Goal: Find specific page/section: Find specific page/section

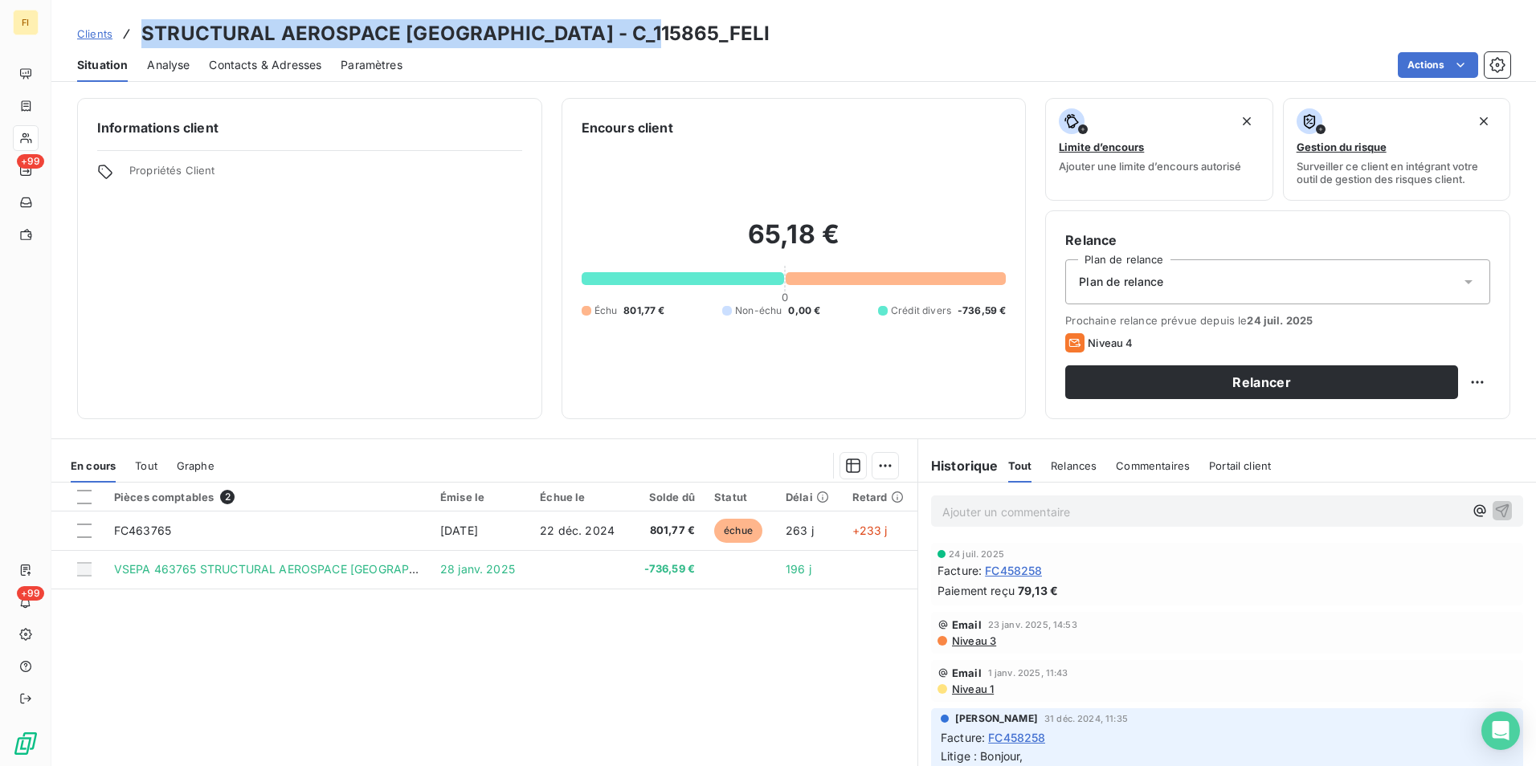
scroll to position [74, 0]
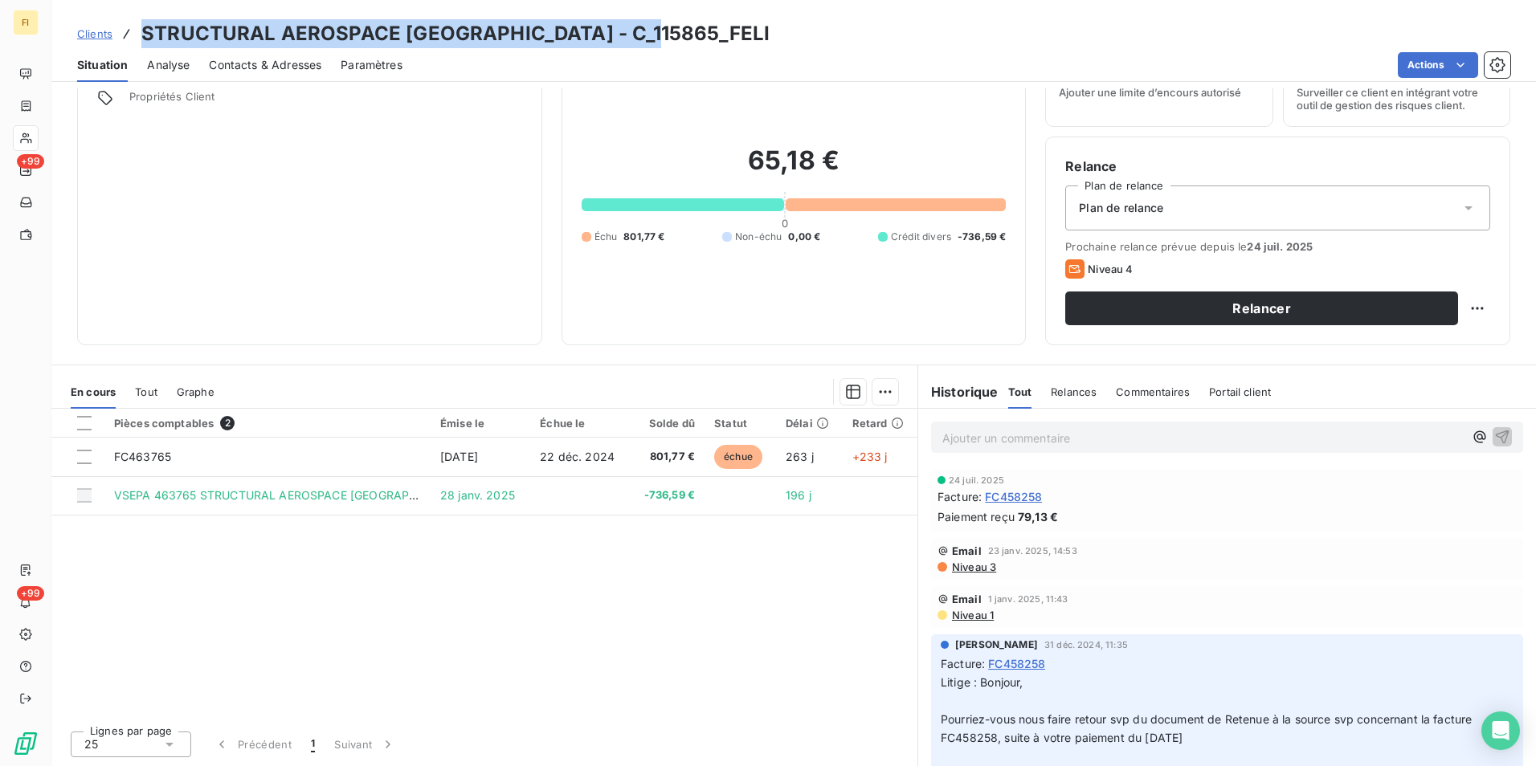
click at [103, 34] on span "Clients" at bounding box center [94, 33] width 35 height 13
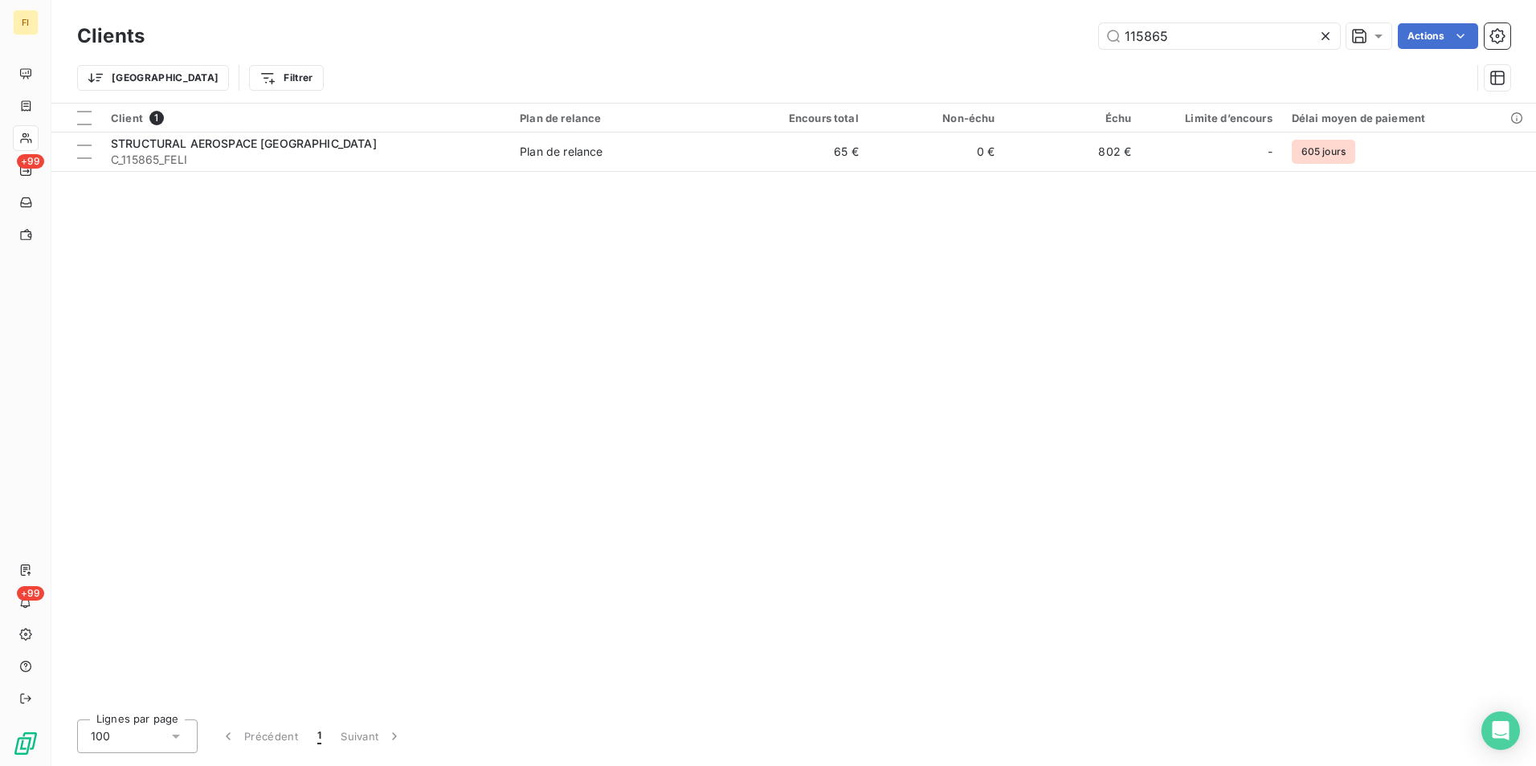
drag, startPoint x: 1058, startPoint y: 27, endPoint x: 866, endPoint y: 29, distance: 192.0
click at [922, 21] on div "Clients 115865 Actions" at bounding box center [793, 36] width 1433 height 34
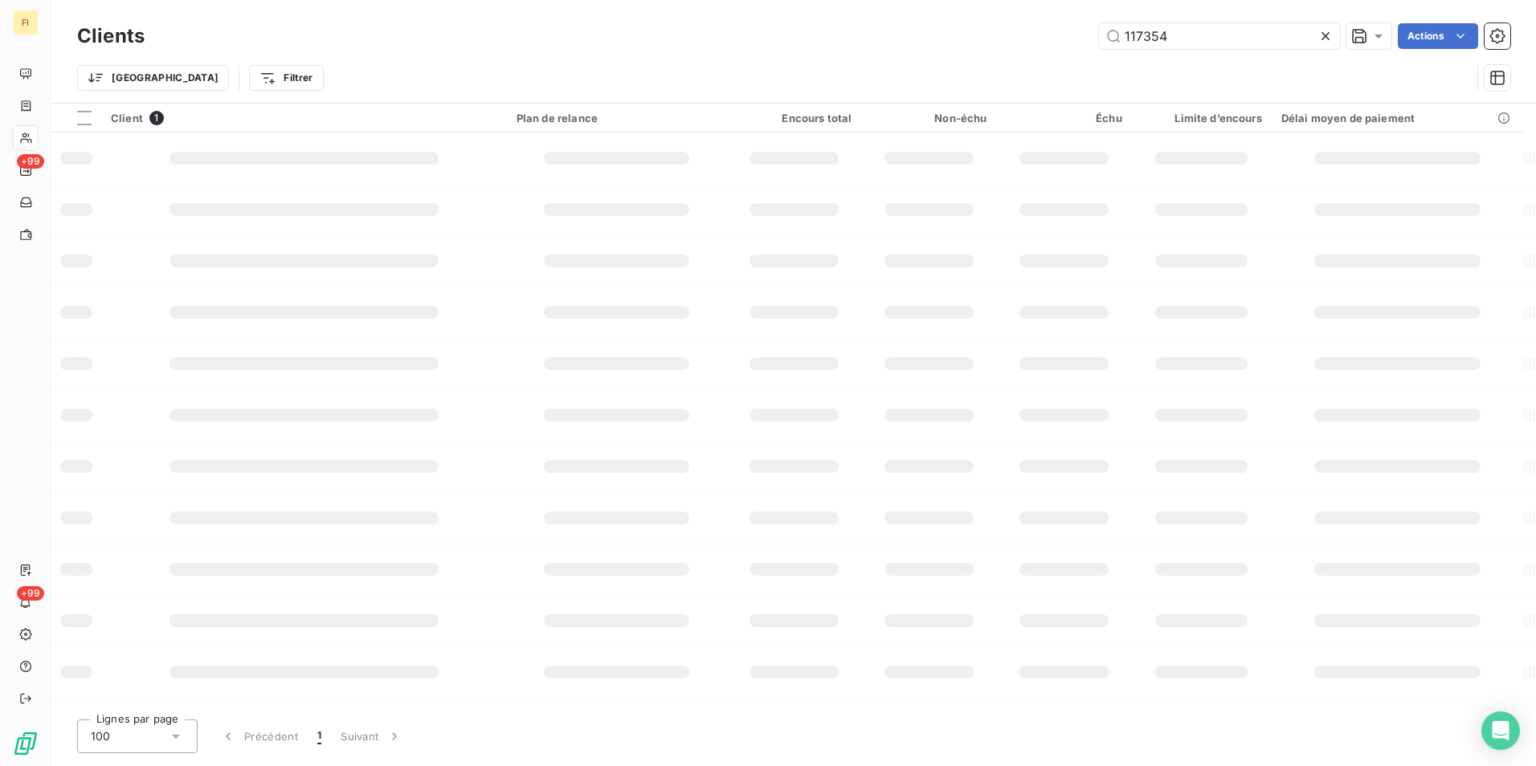
type input "117354"
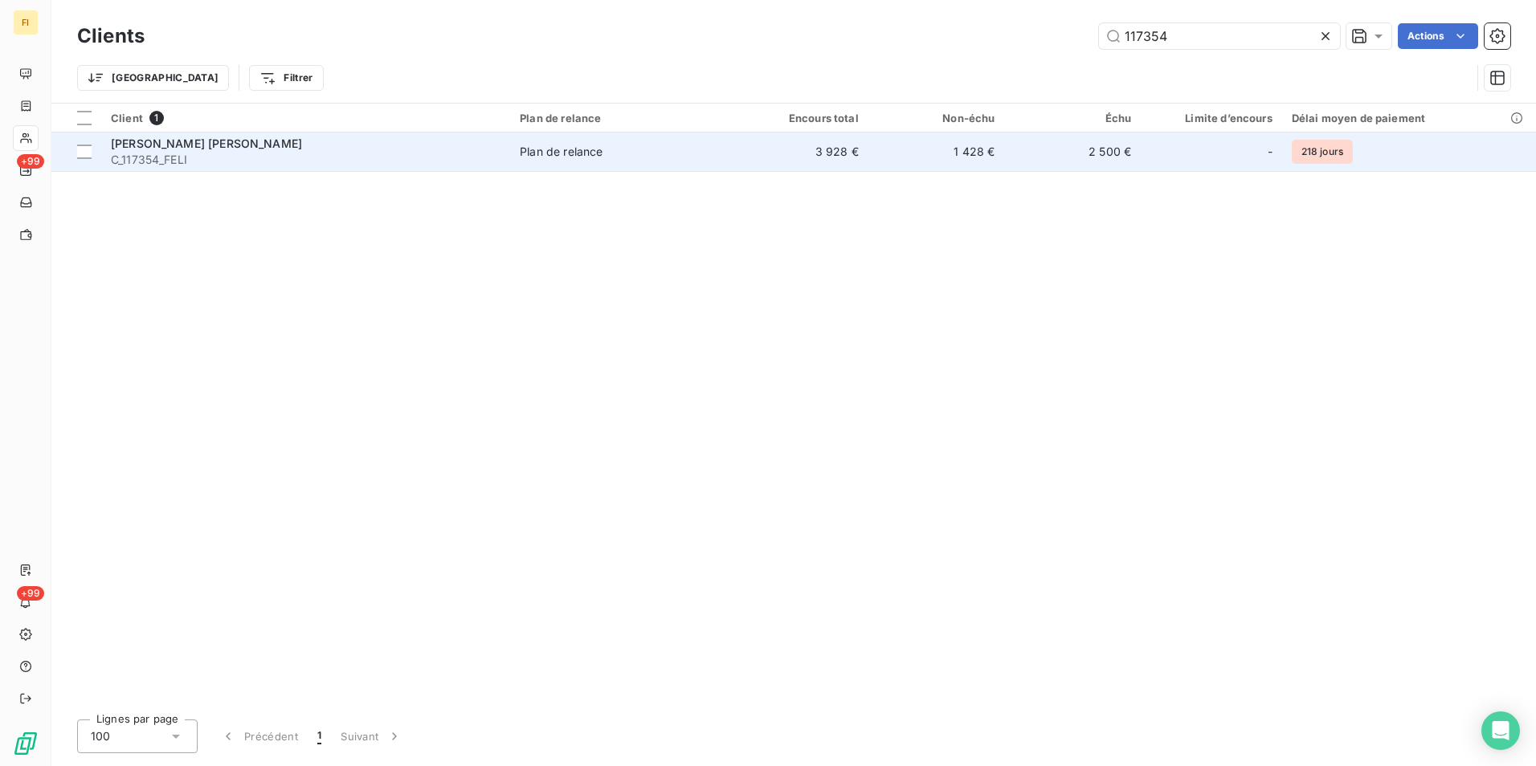
click at [847, 165] on td "3 928 €" at bounding box center [800, 152] width 137 height 39
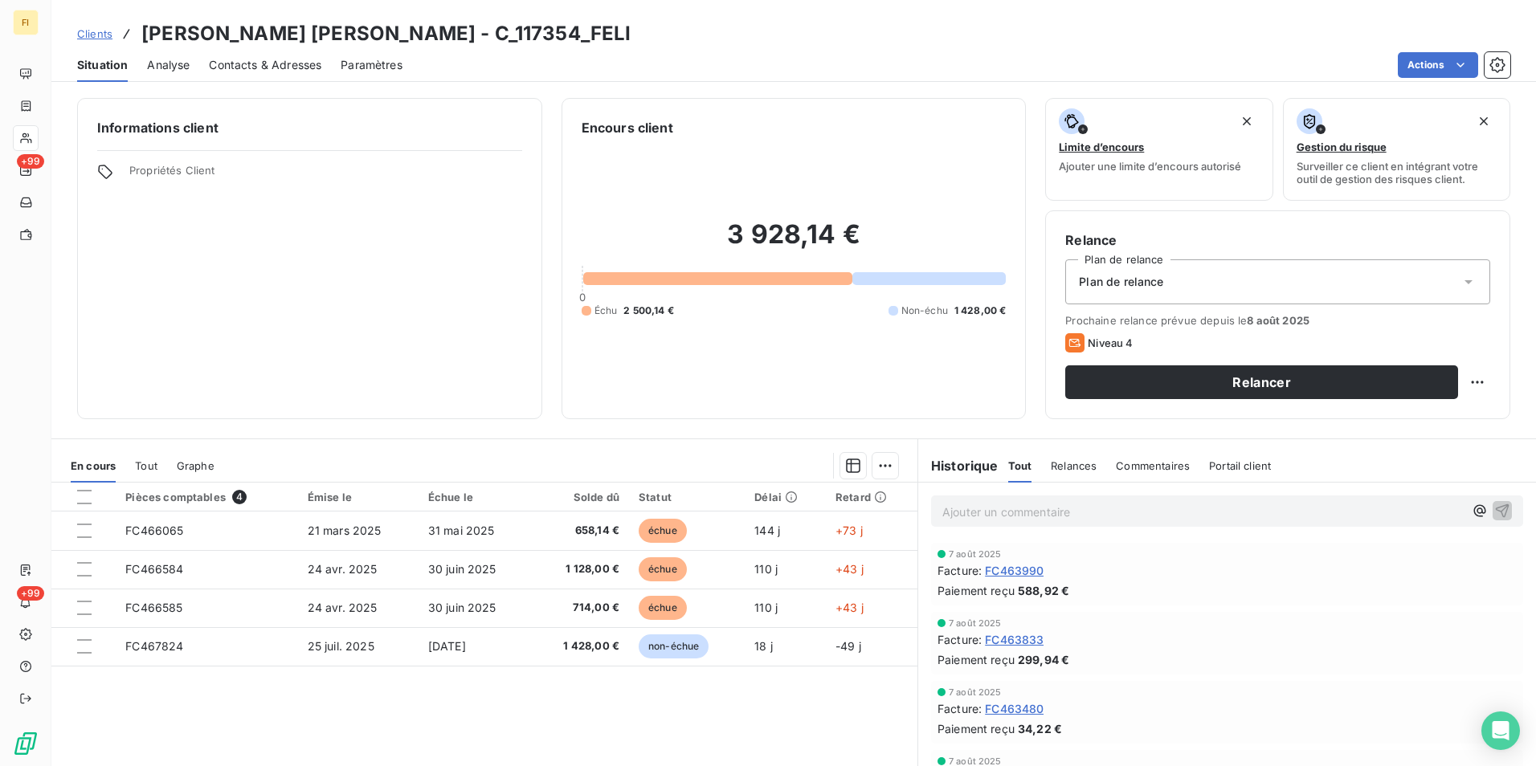
click at [106, 32] on span "Clients" at bounding box center [94, 33] width 35 height 13
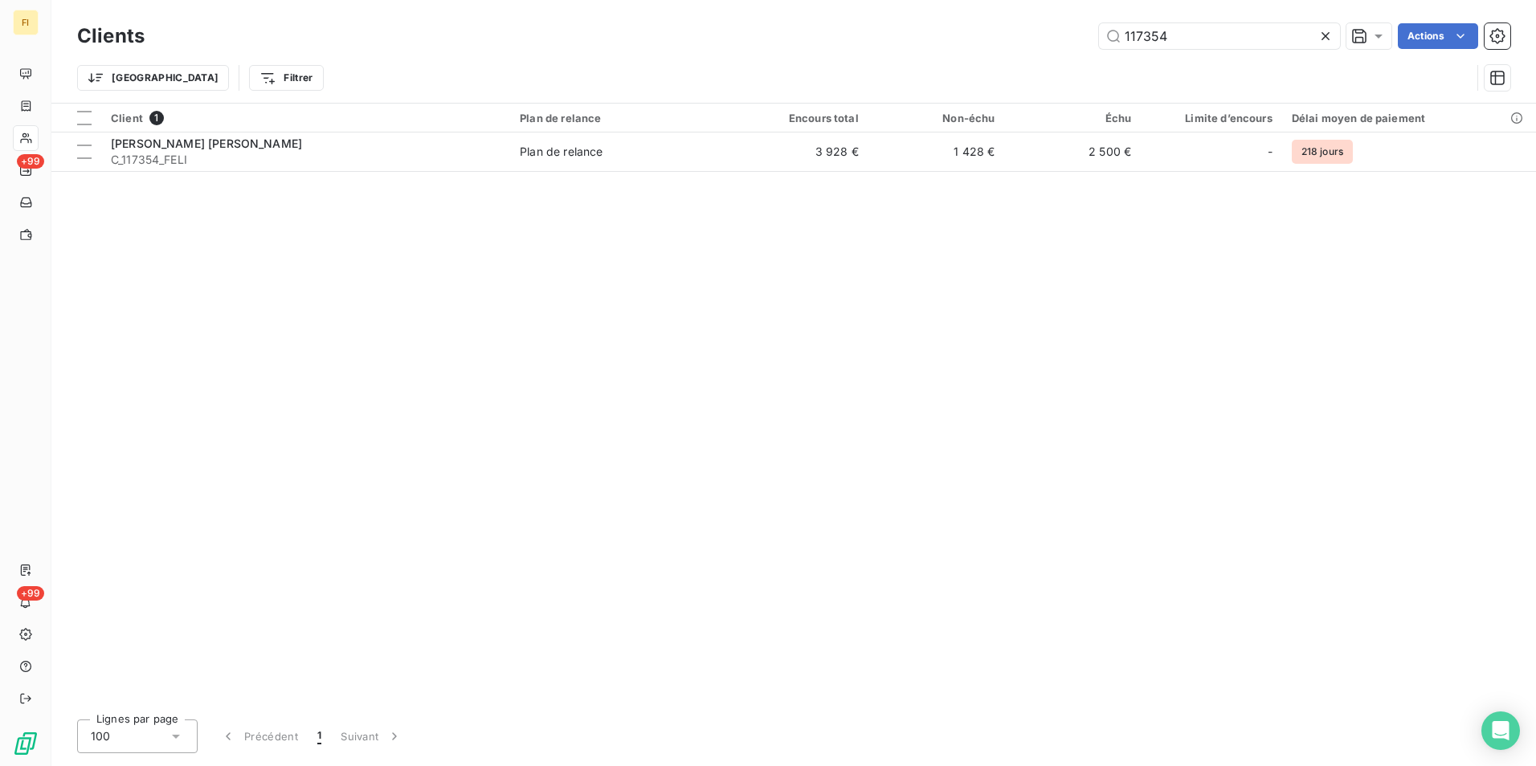
drag, startPoint x: 1176, startPoint y: 35, endPoint x: 975, endPoint y: 43, distance: 201.0
click at [977, 42] on div "117354 Actions" at bounding box center [837, 36] width 1346 height 26
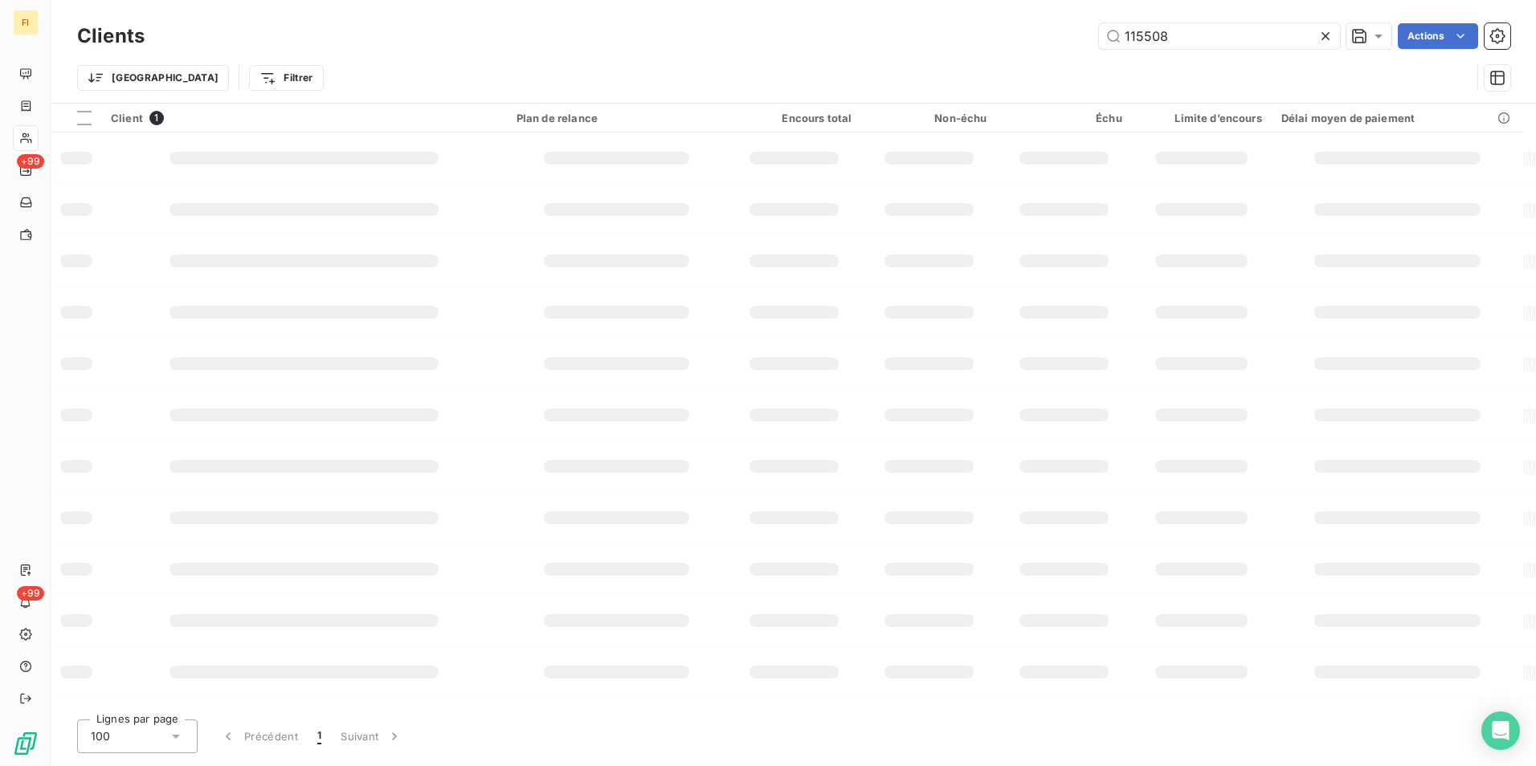
type input "115508"
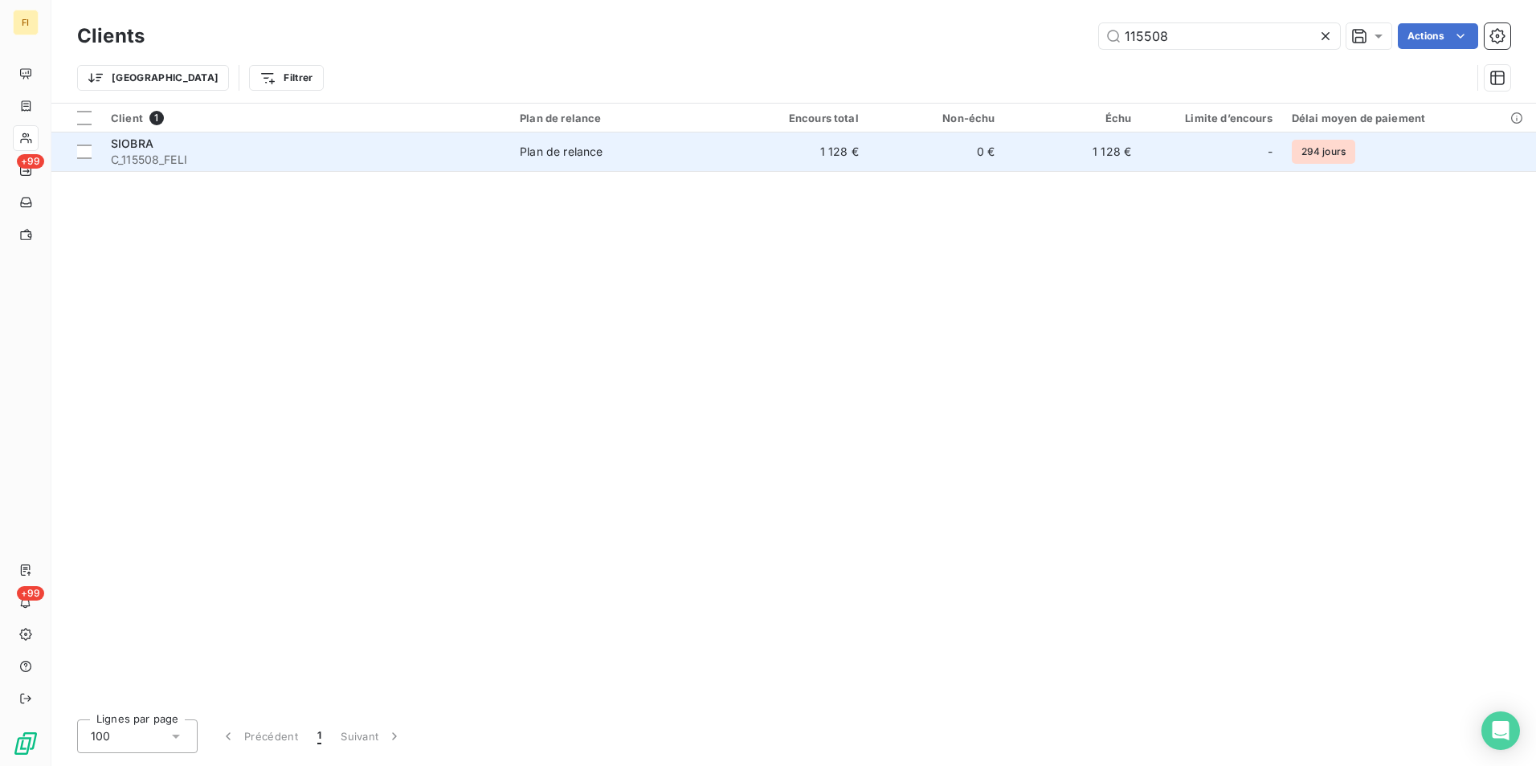
click at [970, 162] on td "0 €" at bounding box center [936, 152] width 137 height 39
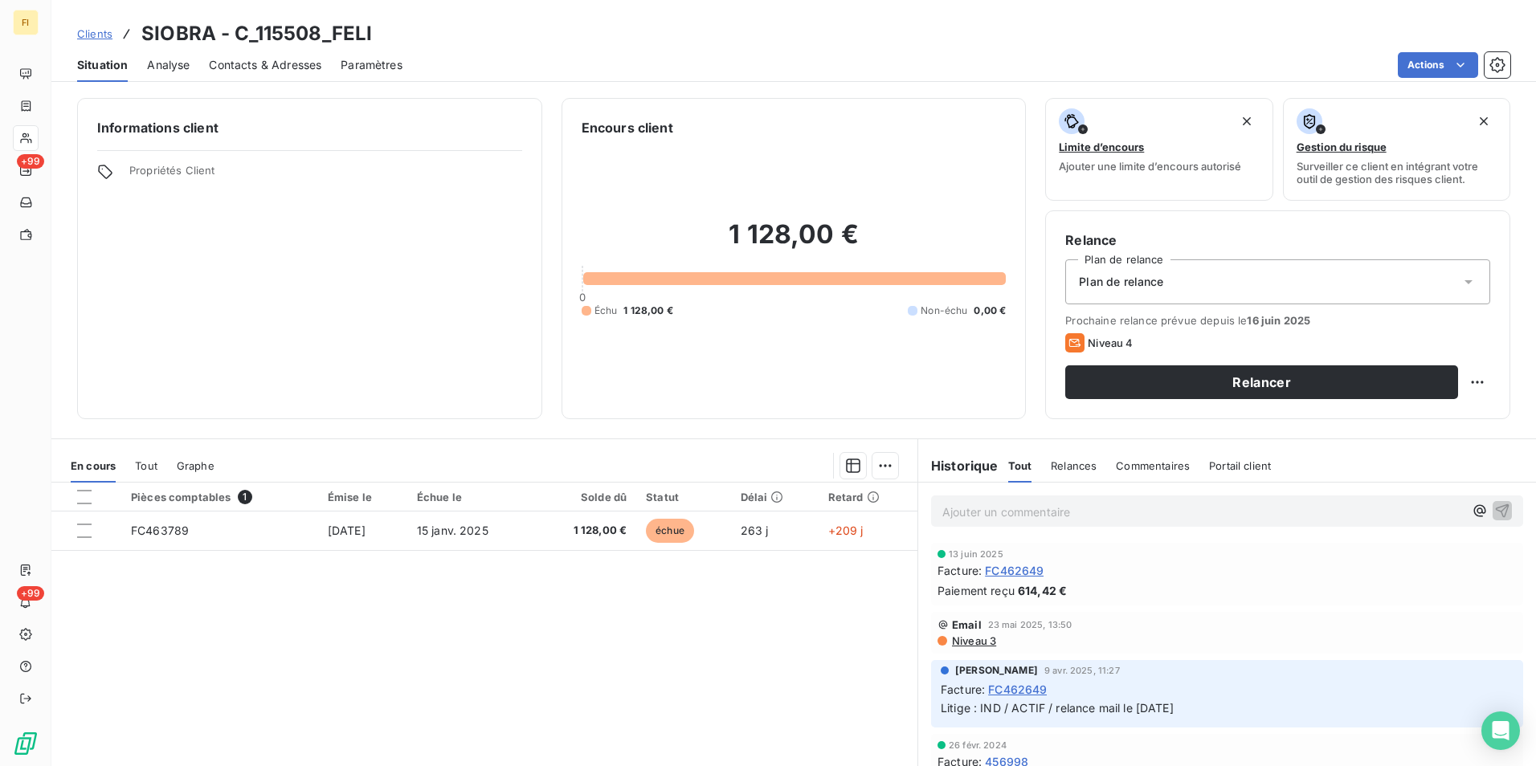
click at [101, 27] on span "Clients" at bounding box center [94, 33] width 35 height 13
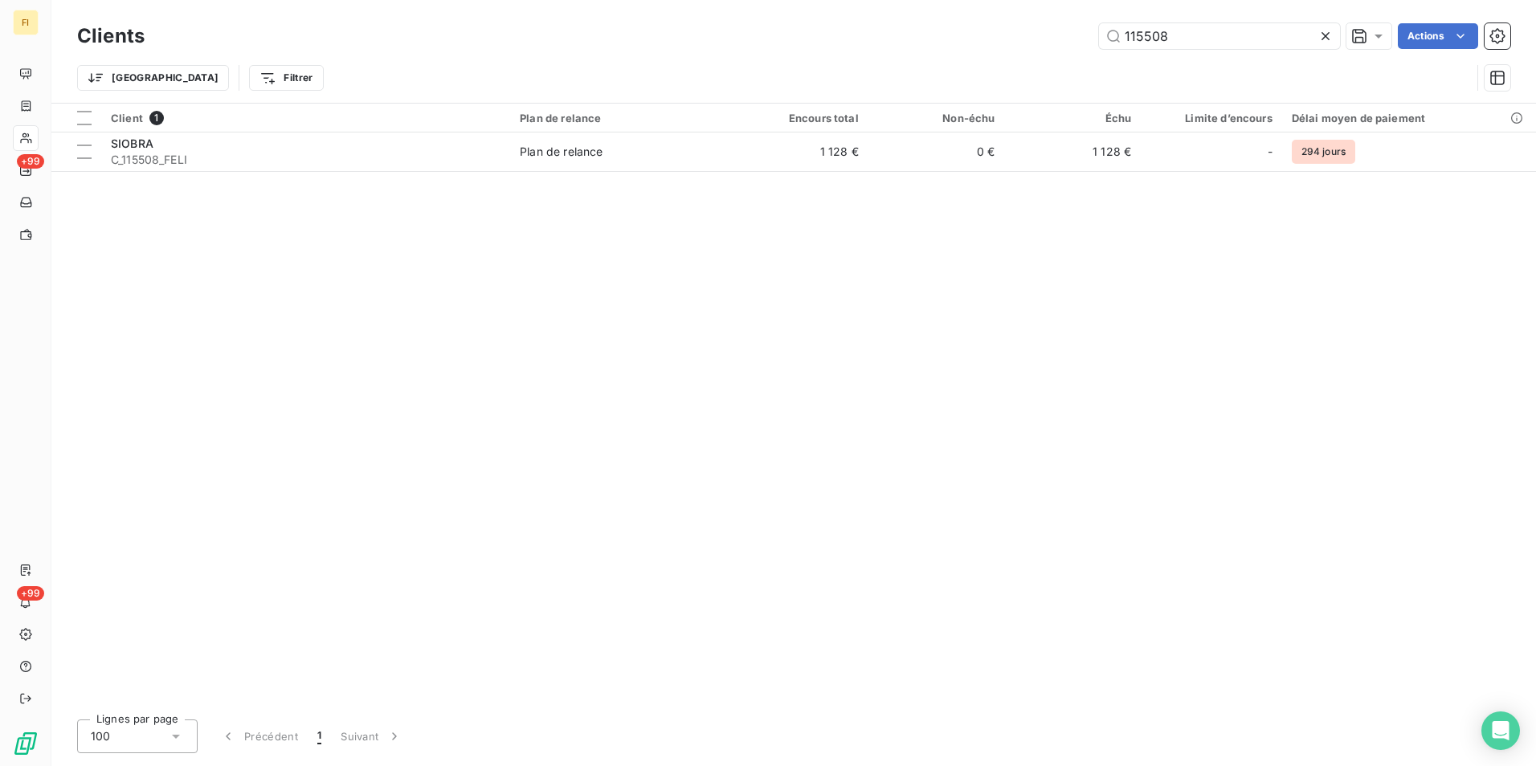
drag, startPoint x: 1188, startPoint y: 44, endPoint x: 947, endPoint y: 62, distance: 241.7
click at [960, 59] on div "Clients 115508 Actions Trier Filtrer" at bounding box center [793, 61] width 1433 height 84
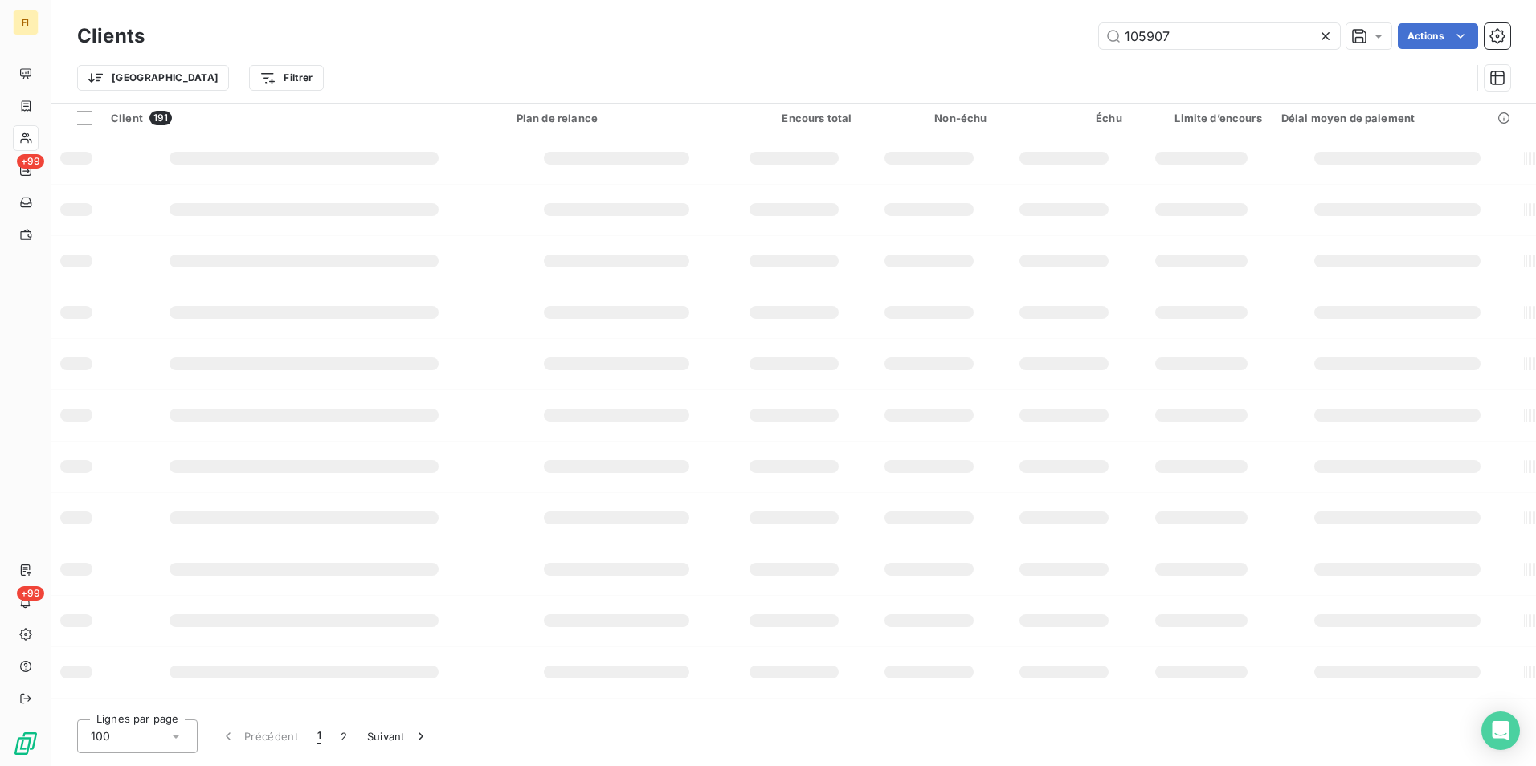
type input "105907"
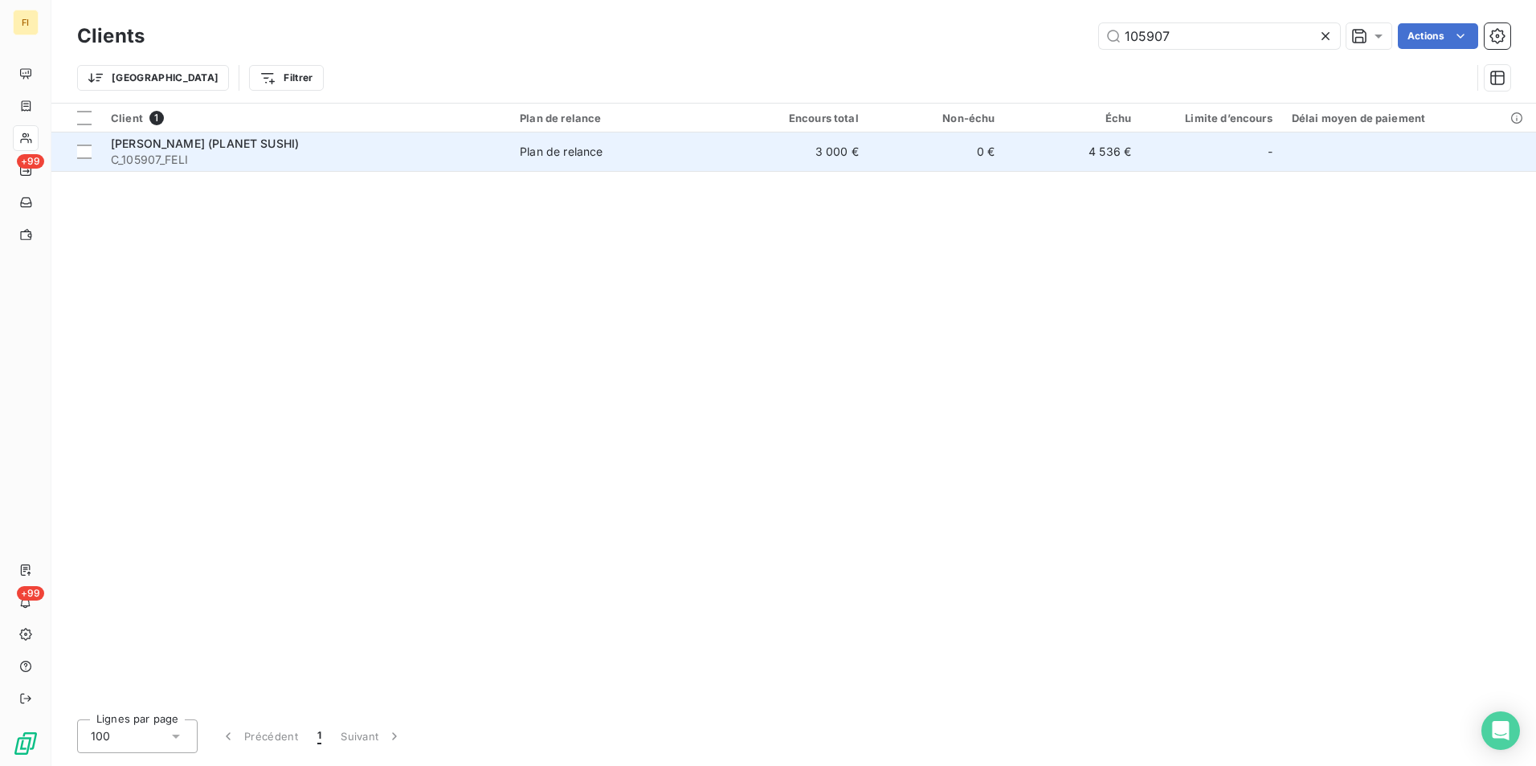
click at [963, 154] on td "0 €" at bounding box center [936, 152] width 137 height 39
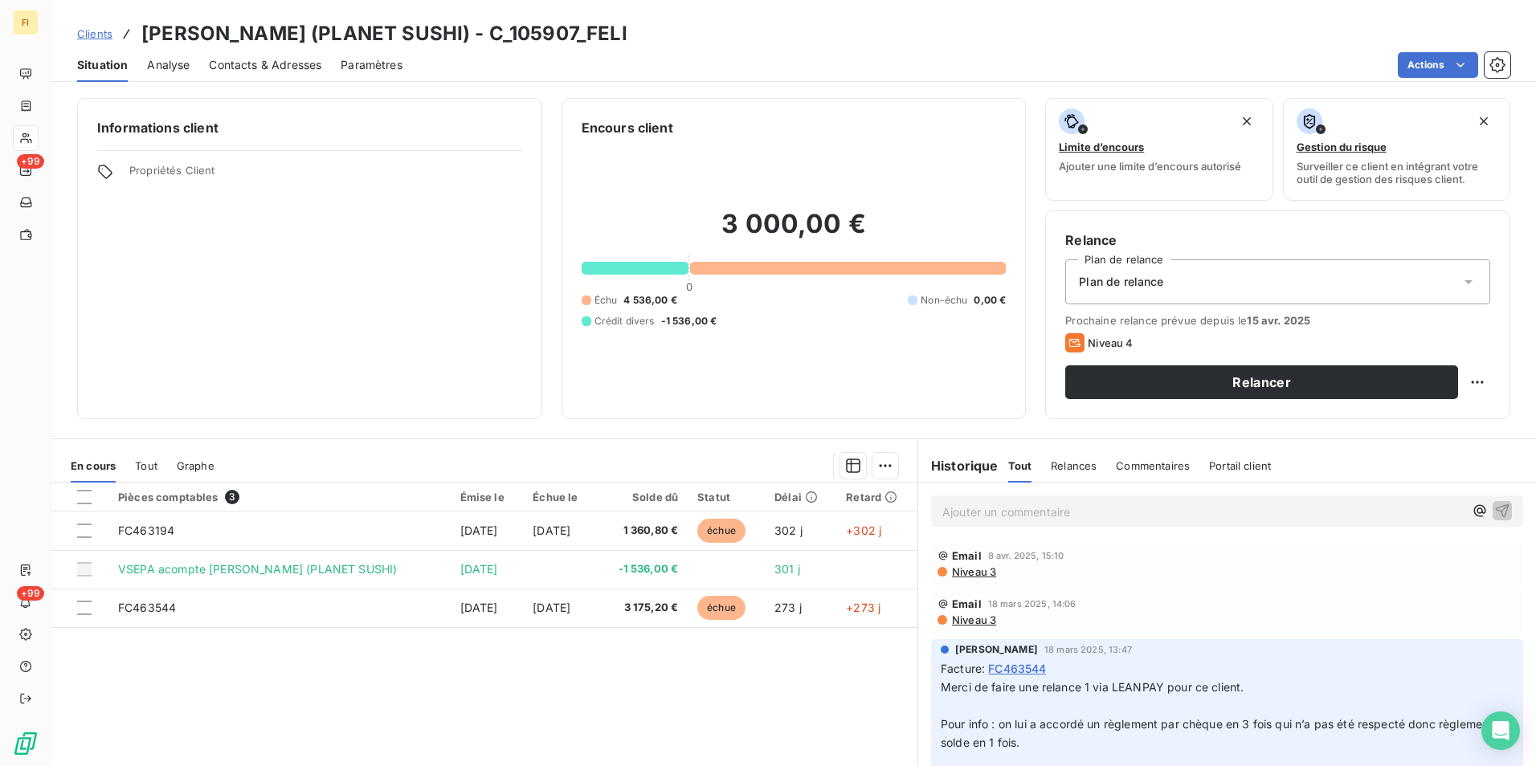
click at [545, 35] on h3 "[PERSON_NAME] (PLANET SUSHI) - C_105907_FELI" at bounding box center [384, 33] width 486 height 29
drag, startPoint x: 654, startPoint y: 31, endPoint x: 127, endPoint y: 43, distance: 527.2
click at [127, 43] on div "Clients [PERSON_NAME] (PLANET SUSHI) - C_105907_FELI" at bounding box center [793, 33] width 1485 height 29
copy h3 "[PERSON_NAME] (PLANET SUSHI) - C_105907_FELI"
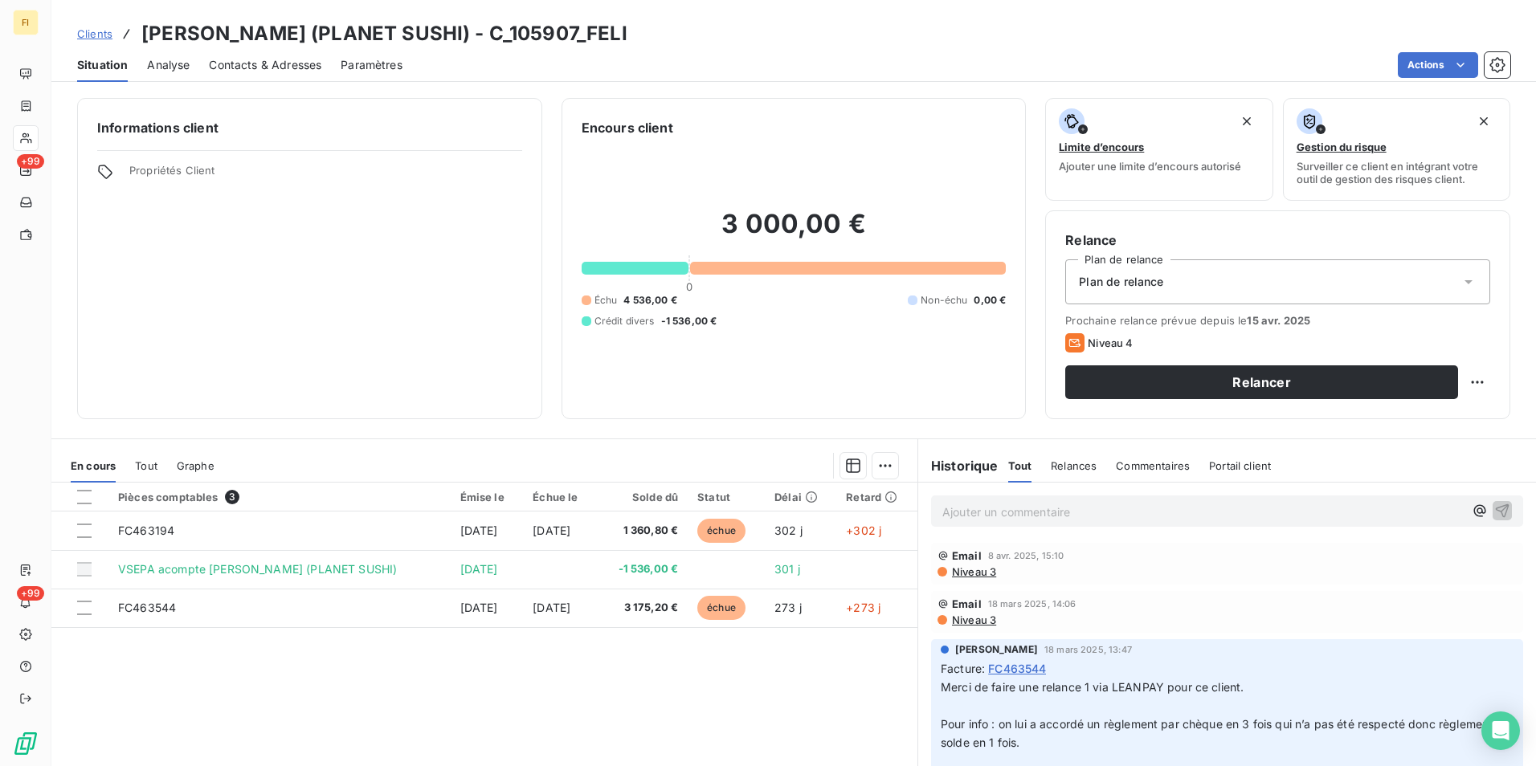
copy h3 "[PERSON_NAME] (PLANET SUSHI) - C_105907_FELI"
